Goal: Entertainment & Leisure: Consume media (video, audio)

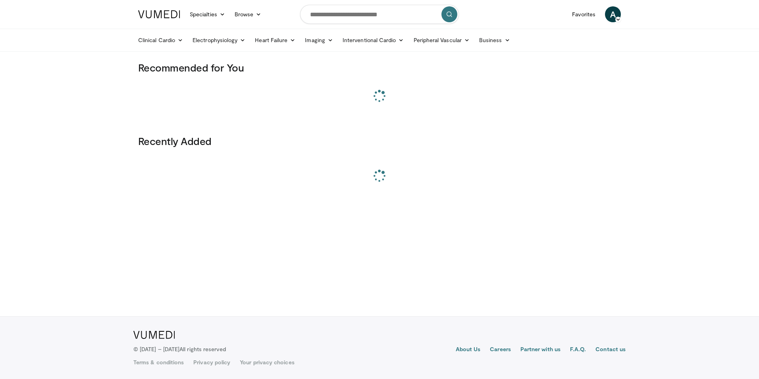
click at [379, 19] on input "Search topics, interventions" at bounding box center [379, 14] width 159 height 19
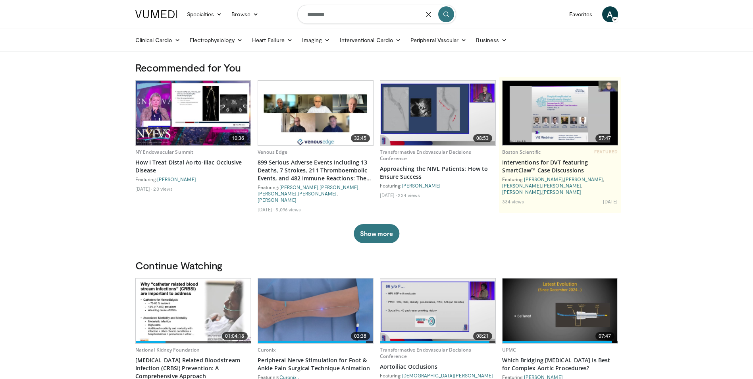
type input "*******"
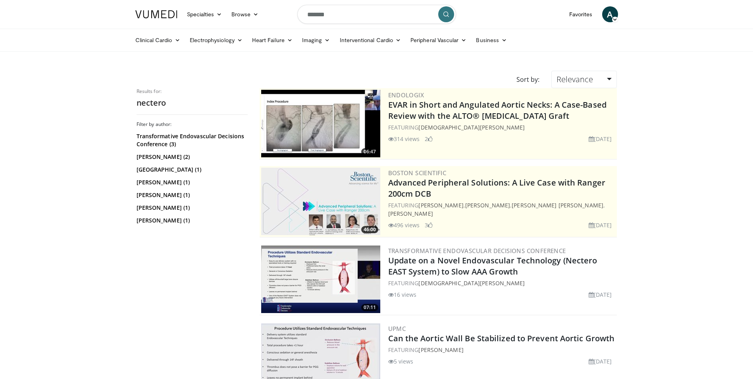
click at [314, 272] on img at bounding box center [320, 278] width 119 height 67
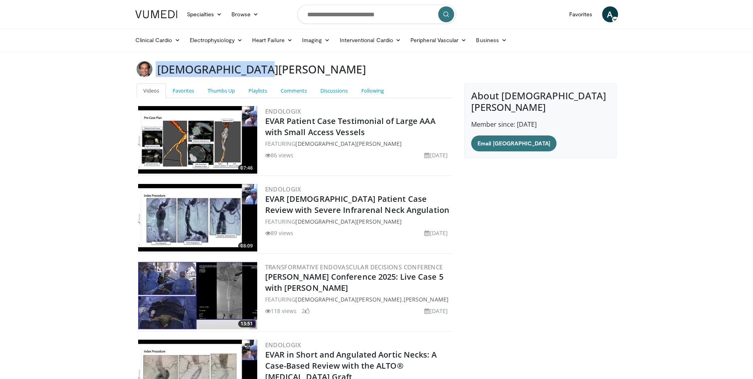
drag, startPoint x: 264, startPoint y: 72, endPoint x: 154, endPoint y: 64, distance: 109.9
click at [154, 64] on div "[DEMOGRAPHIC_DATA][PERSON_NAME]" at bounding box center [377, 69] width 492 height 16
drag, startPoint x: 154, startPoint y: 64, endPoint x: 166, endPoint y: 66, distance: 11.6
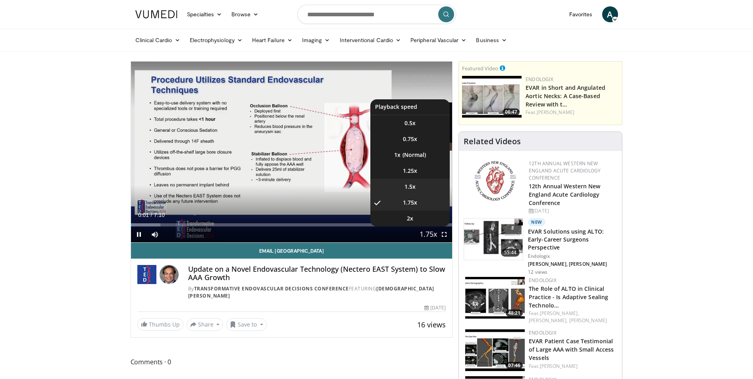
click at [413, 191] on li "1.5x" at bounding box center [409, 187] width 79 height 16
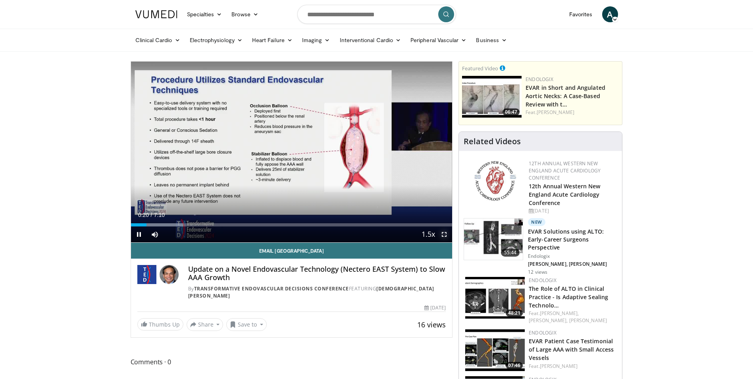
click at [446, 240] on span "Video Player" at bounding box center [444, 234] width 16 height 16
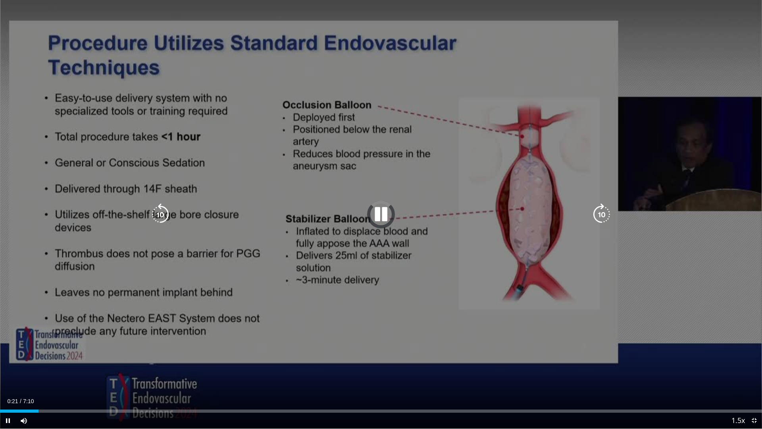
click at [267, 278] on div "10 seconds Tap to unmute" at bounding box center [381, 214] width 762 height 428
click at [270, 276] on div "10 seconds Tap to unmute" at bounding box center [381, 214] width 762 height 428
click at [411, 314] on div "10 seconds Tap to unmute" at bounding box center [381, 214] width 762 height 428
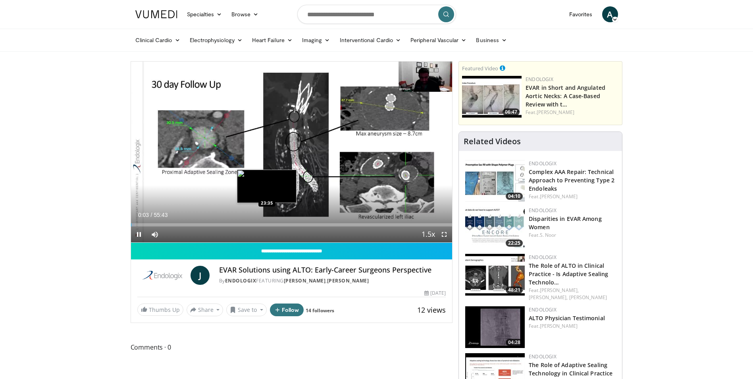
click at [267, 223] on div "Loaded : 1.19% 00:04 23:35" at bounding box center [292, 224] width 322 height 3
